Goal: Transaction & Acquisition: Purchase product/service

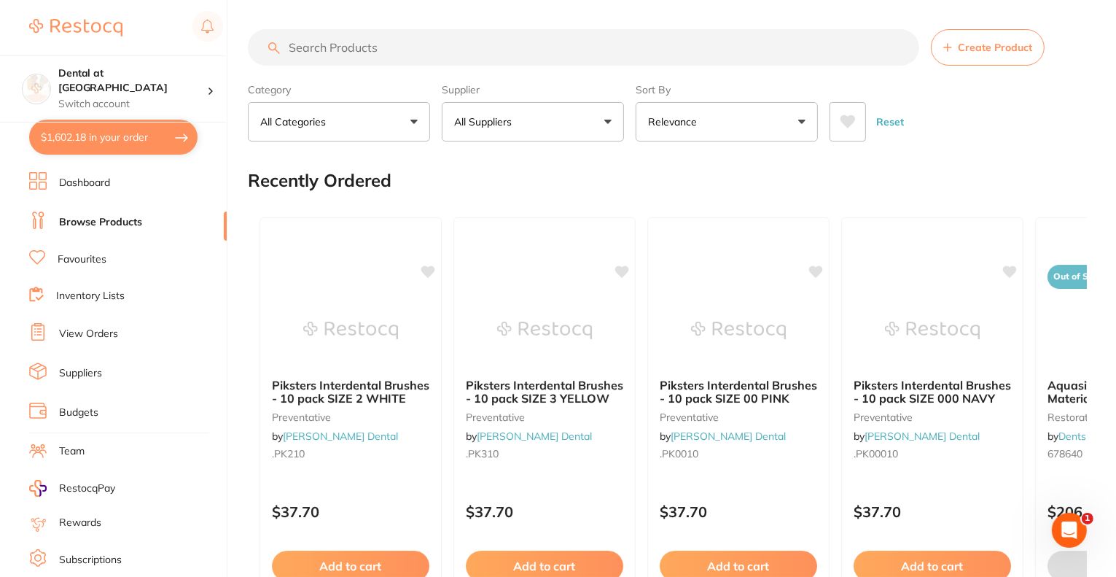
click at [100, 136] on button "$1,602.18 in your order" at bounding box center [113, 137] width 168 height 35
checkbox input "true"
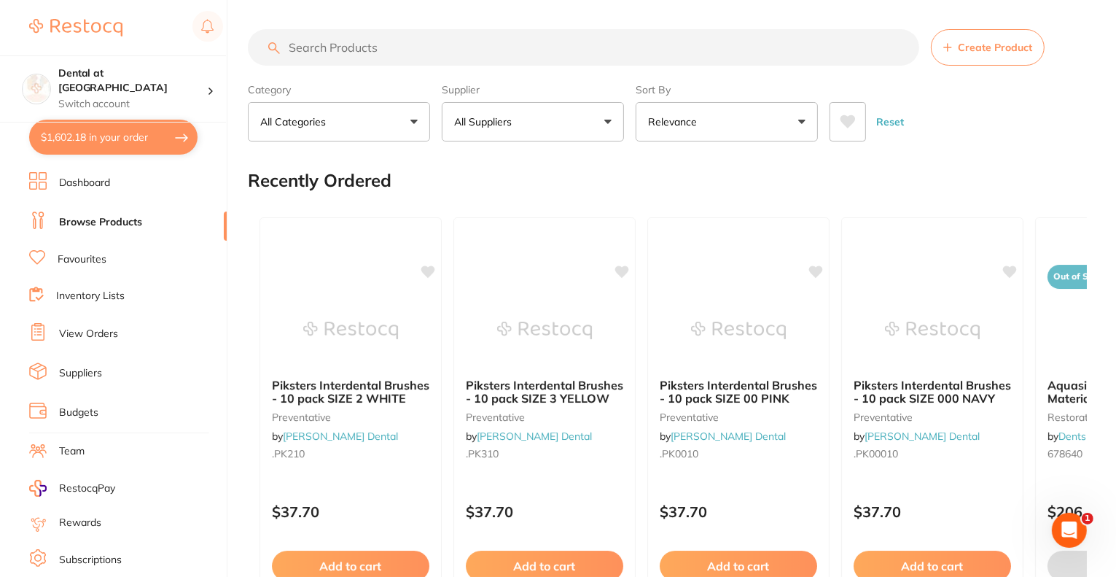
checkbox input "true"
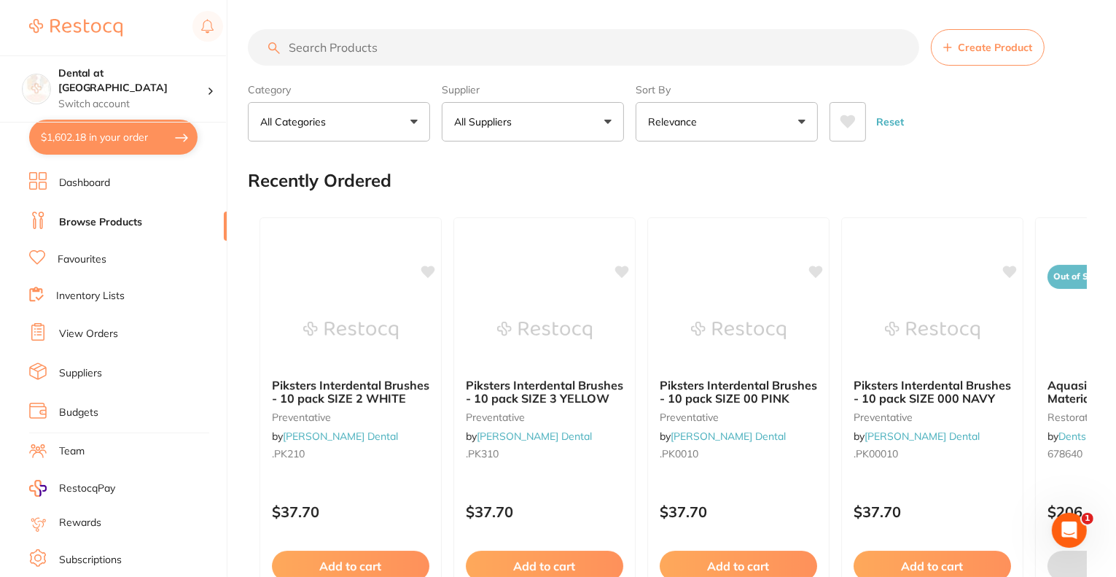
checkbox input "true"
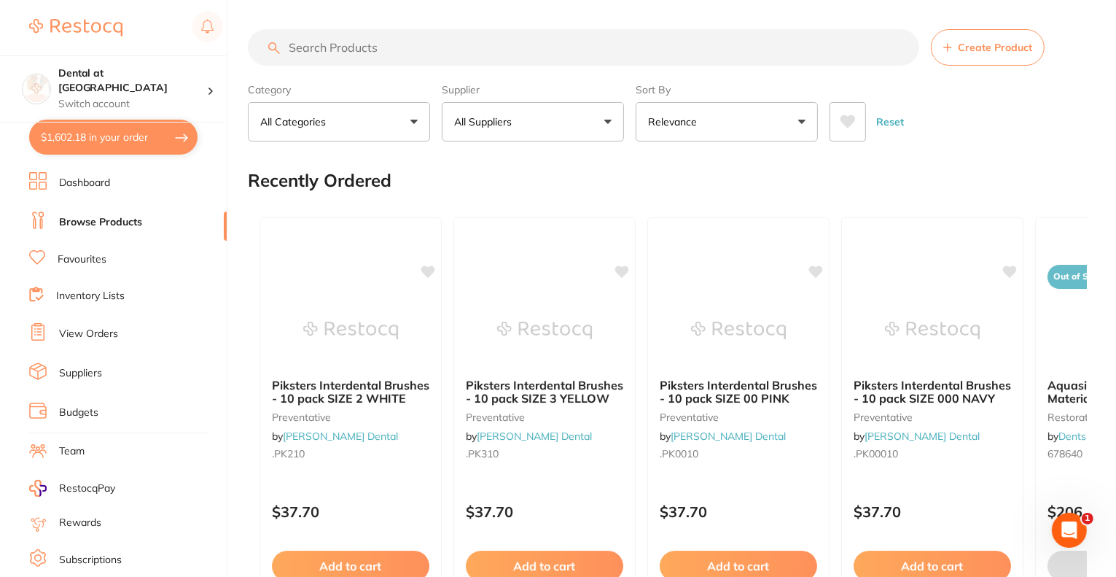
checkbox input "true"
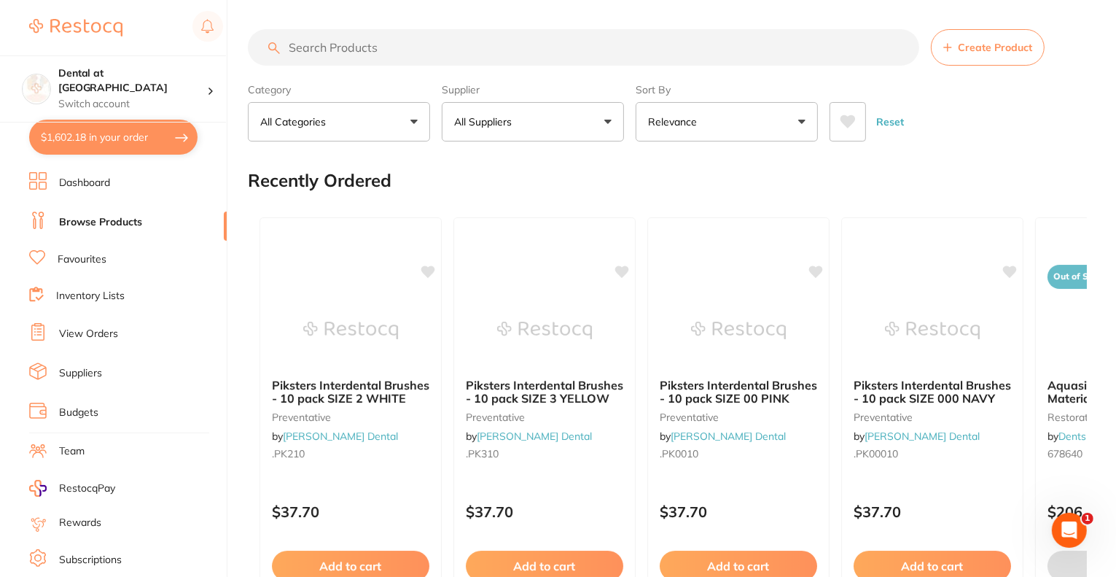
checkbox input "true"
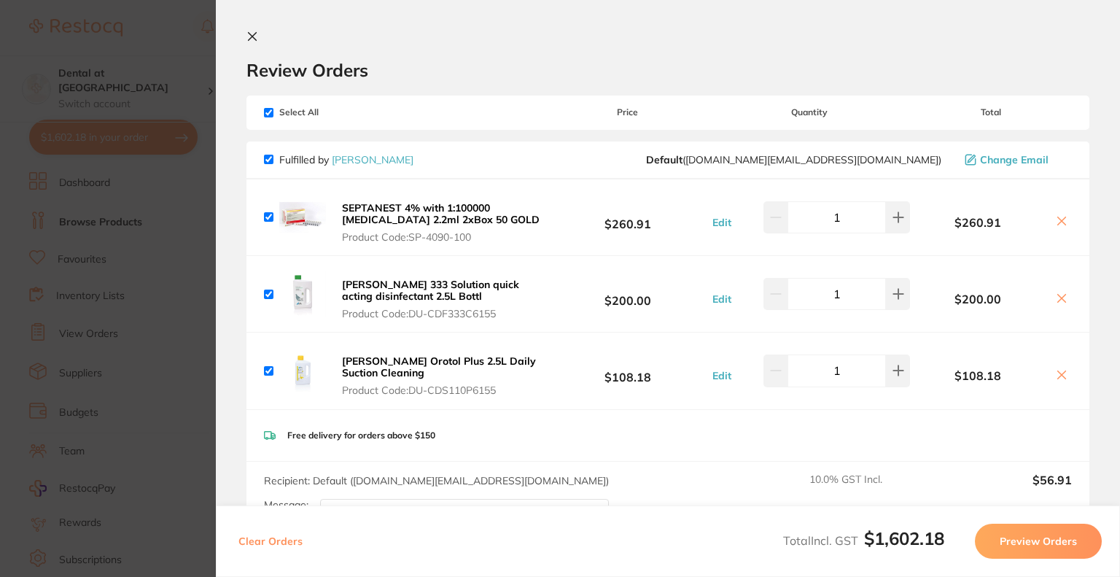
click at [1063, 221] on icon at bounding box center [1062, 221] width 12 height 12
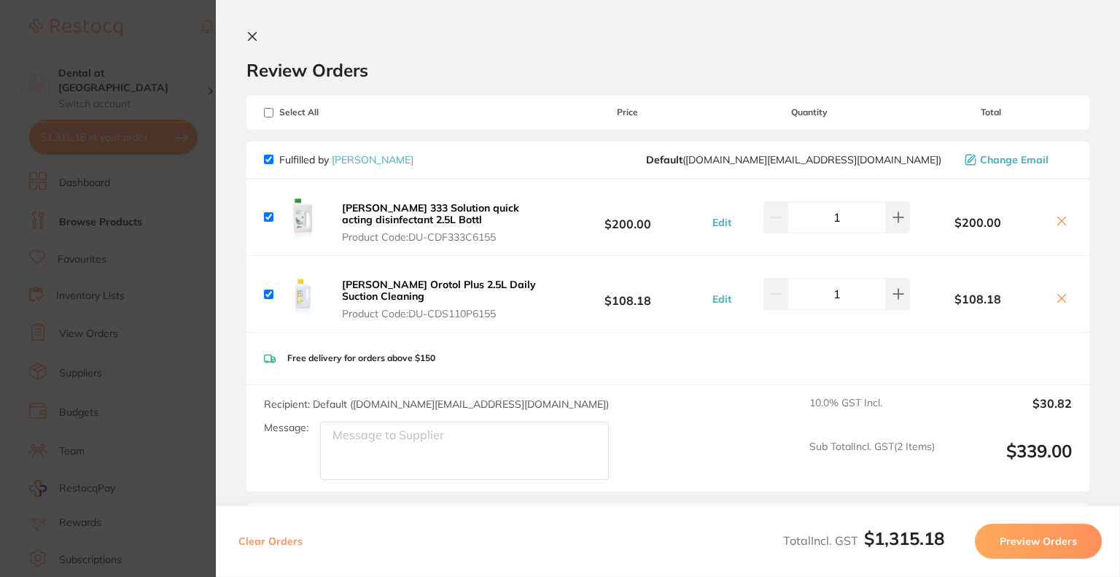
click at [1061, 221] on icon at bounding box center [1062, 221] width 12 height 12
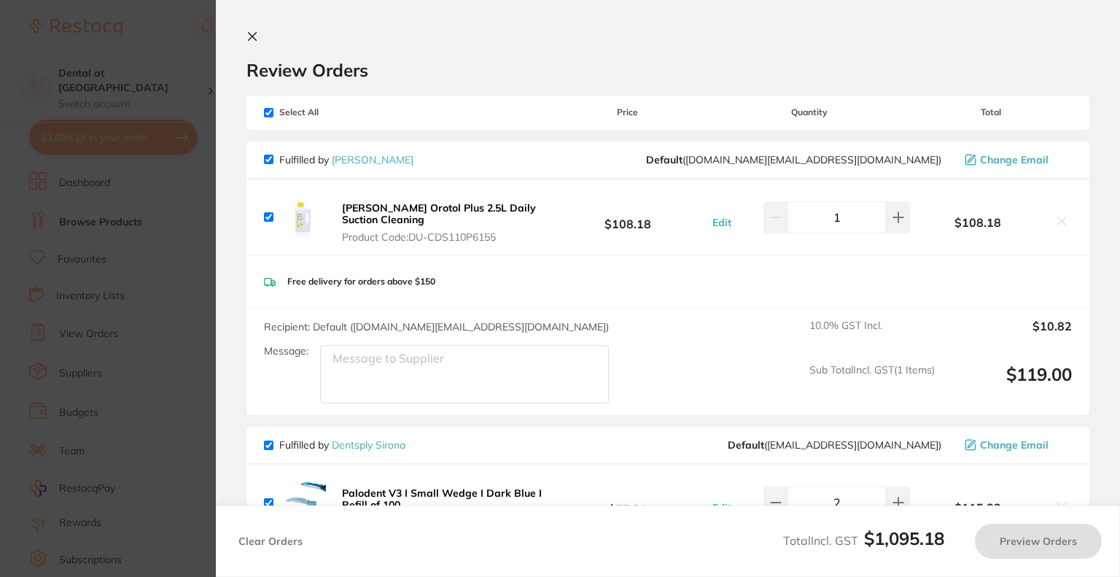
checkbox input "true"
click at [269, 218] on input "checkbox" at bounding box center [268, 216] width 9 height 9
checkbox input "false"
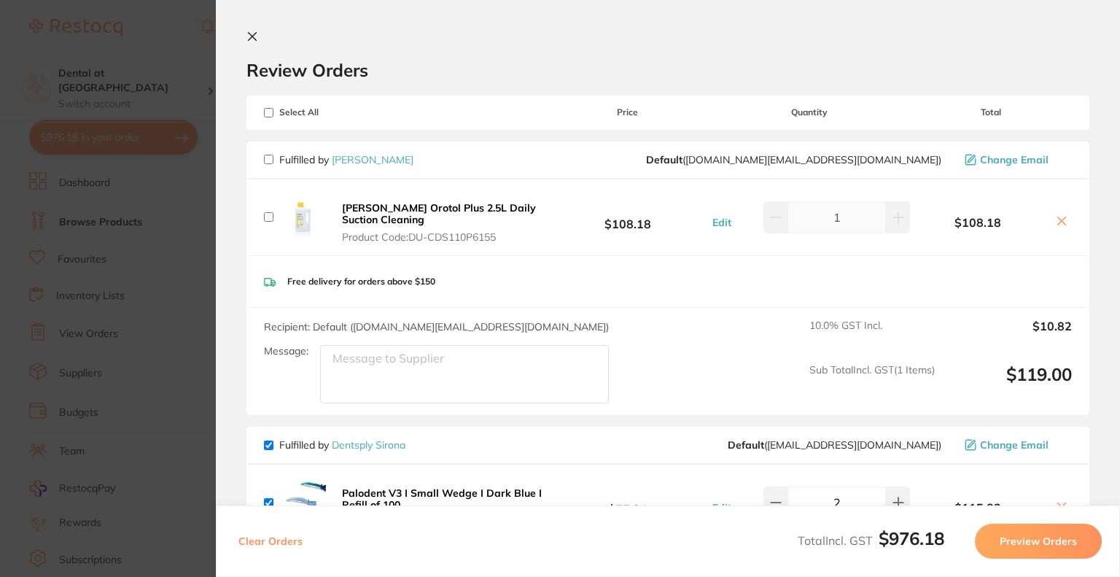
click at [1059, 222] on icon at bounding box center [1062, 221] width 8 height 8
checkbox input "true"
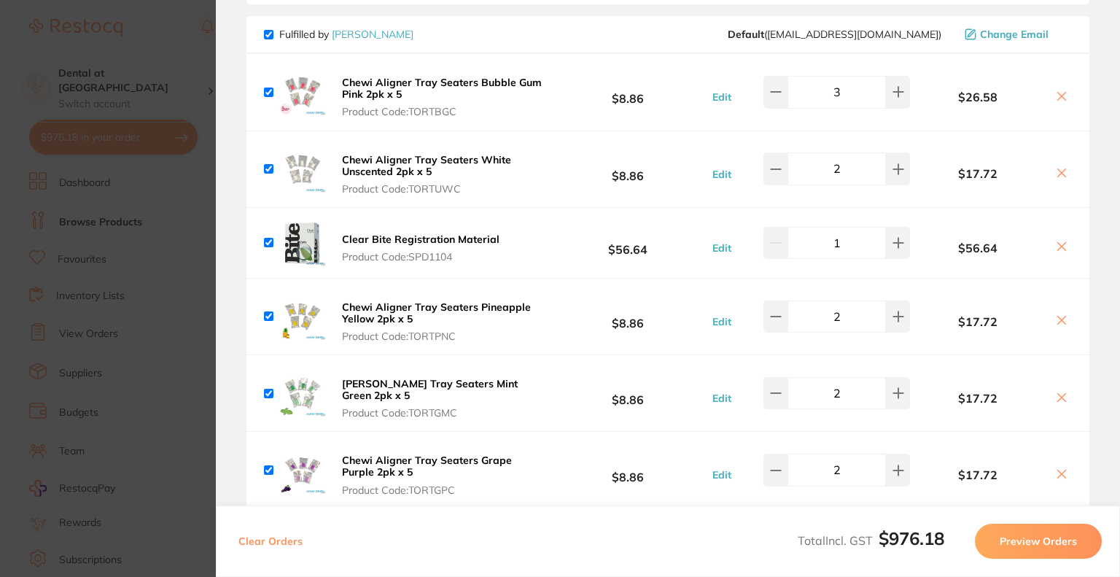
scroll to position [875, 0]
